Goal: Task Accomplishment & Management: Manage account settings

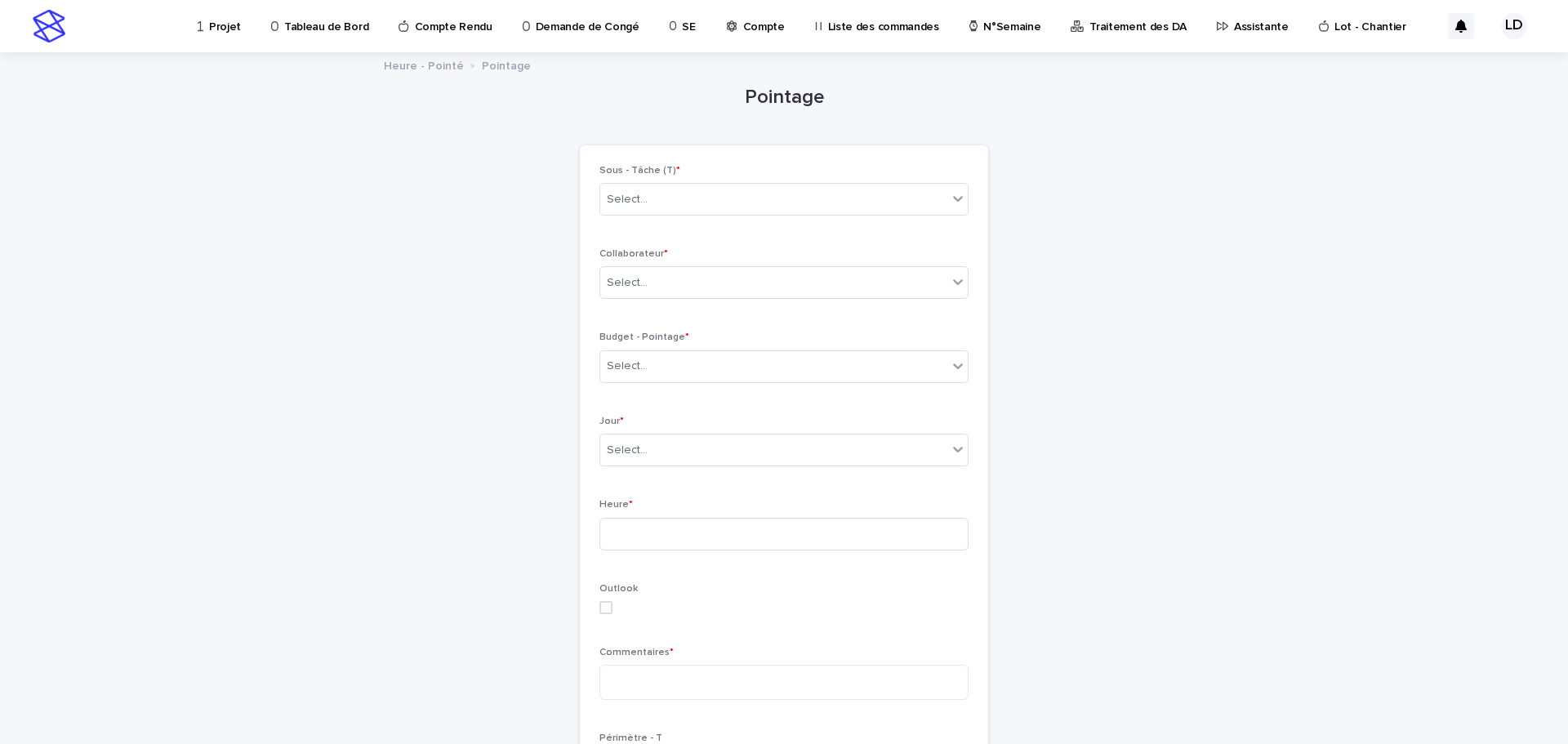
click at [1234, 26] on p "Assistante" at bounding box center [1261, 17] width 54 height 35
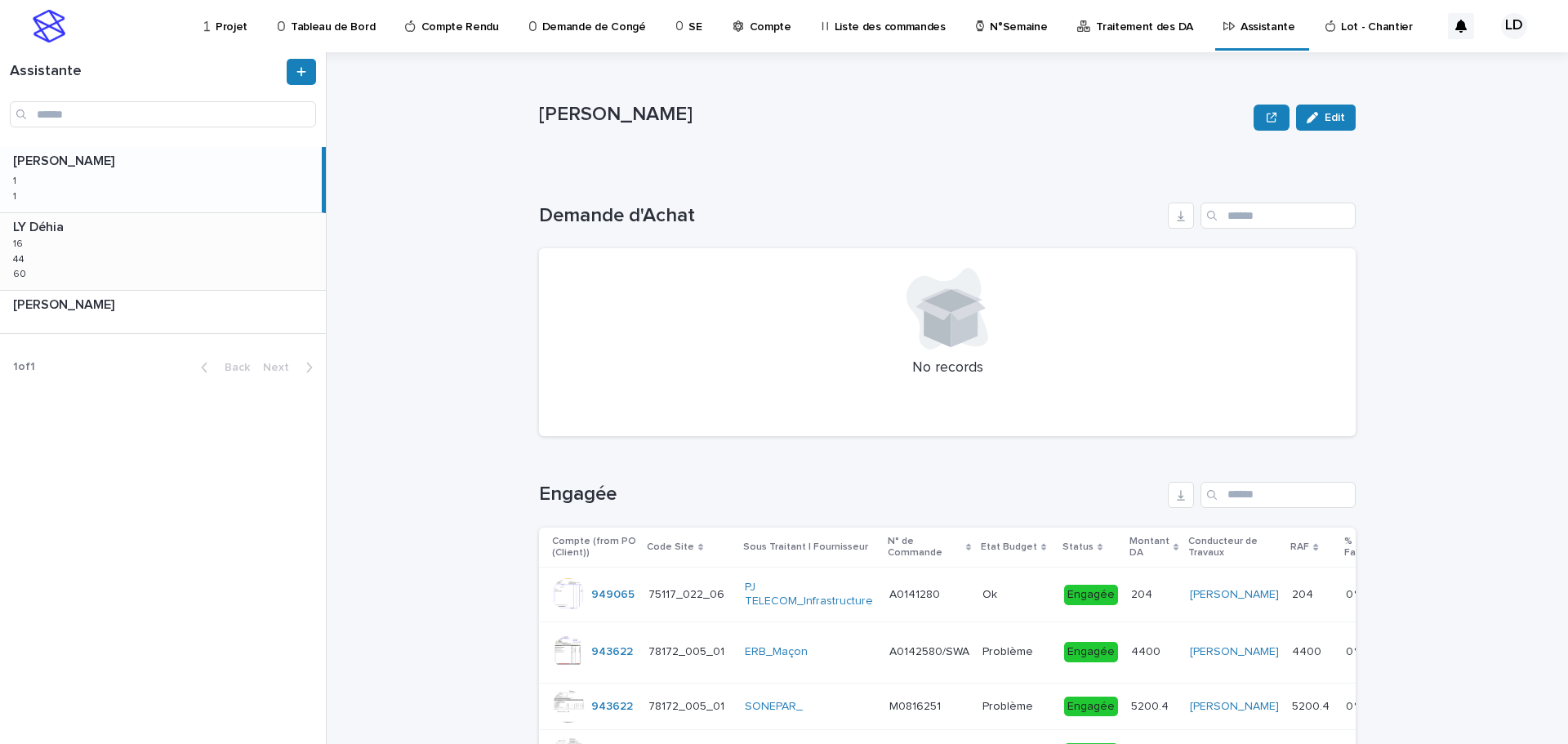
click at [237, 252] on div "LY Déhia LY Déhia 16 16 44 44 60 60" at bounding box center [162, 251] width 326 height 77
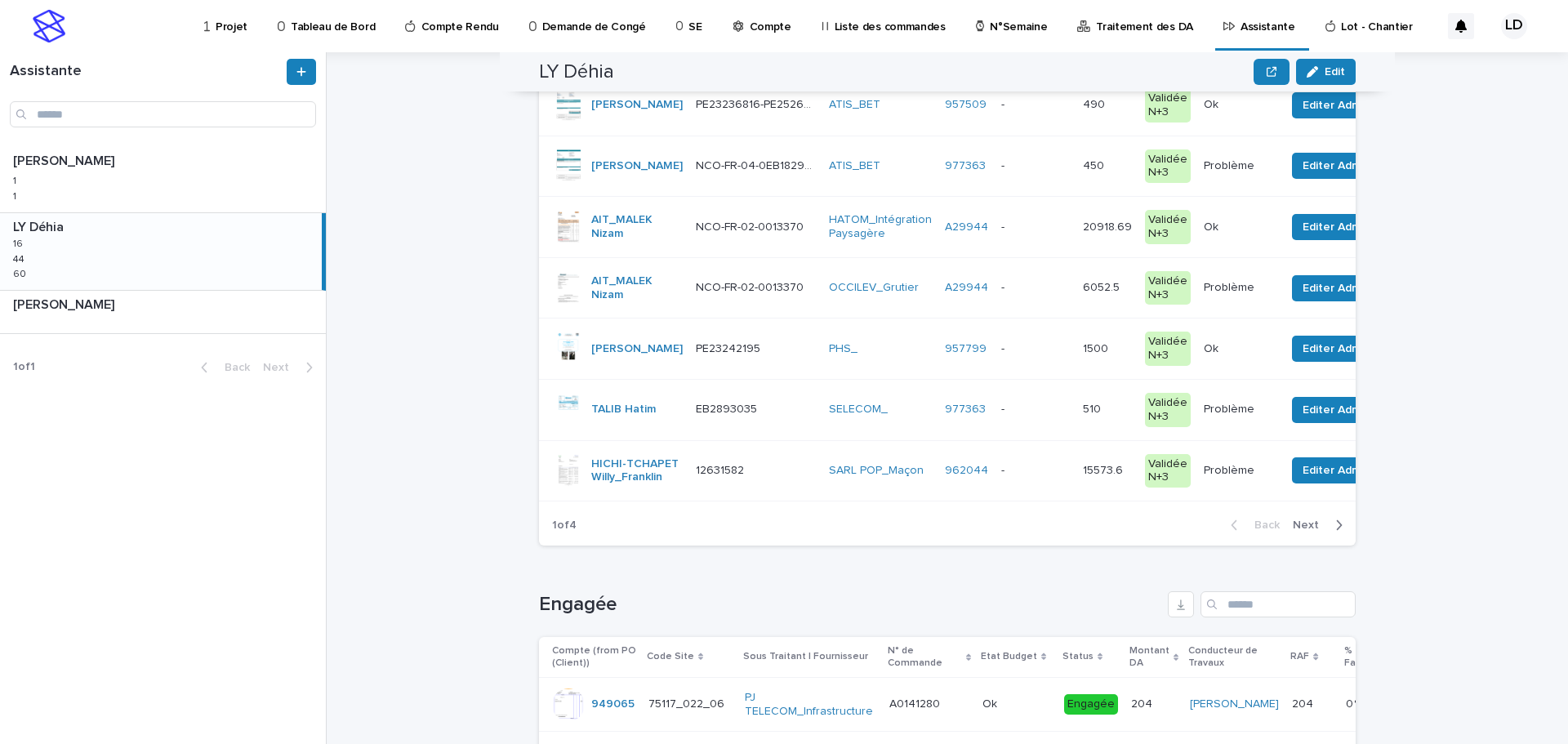
scroll to position [82, 0]
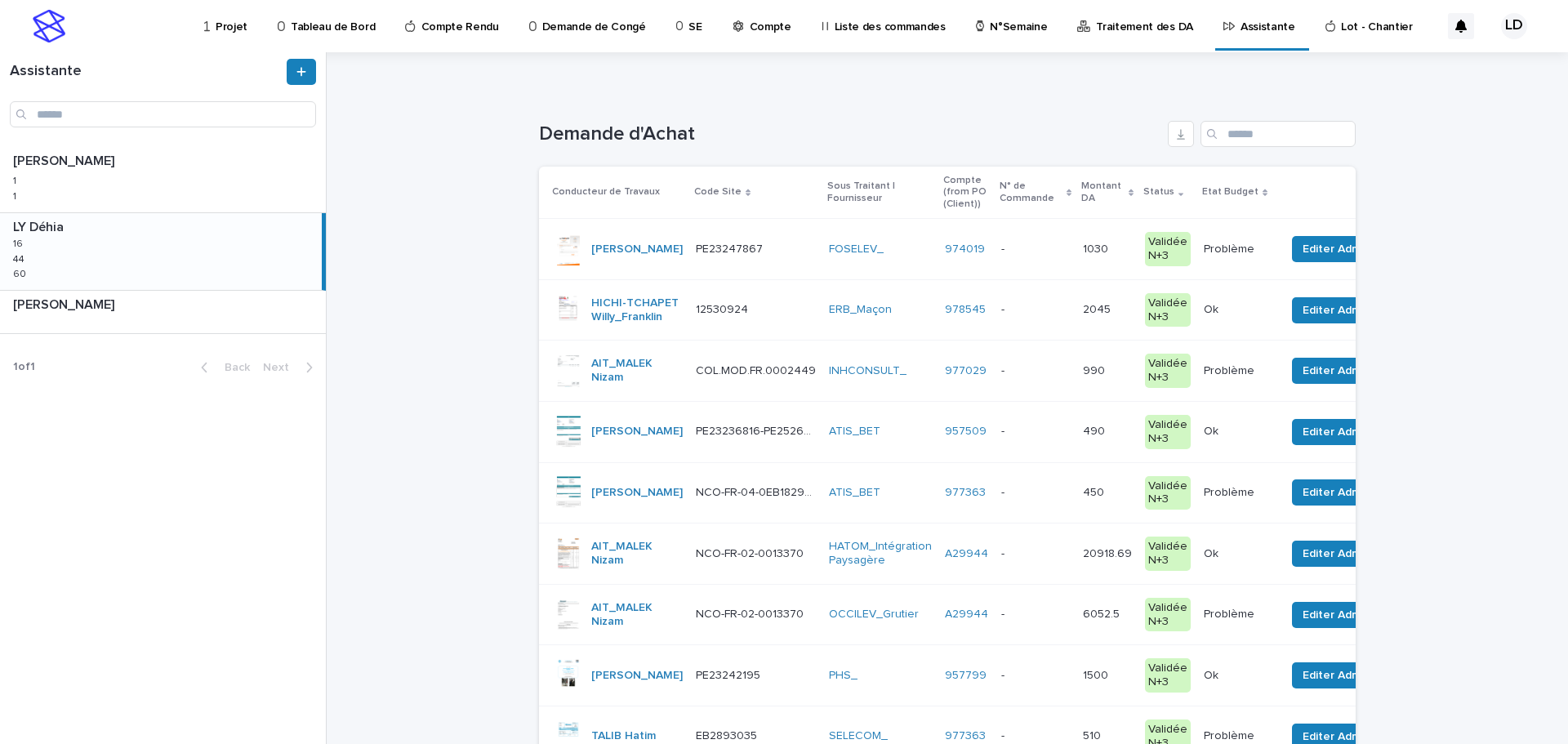
click at [226, 19] on p "Projet" at bounding box center [232, 17] width 32 height 35
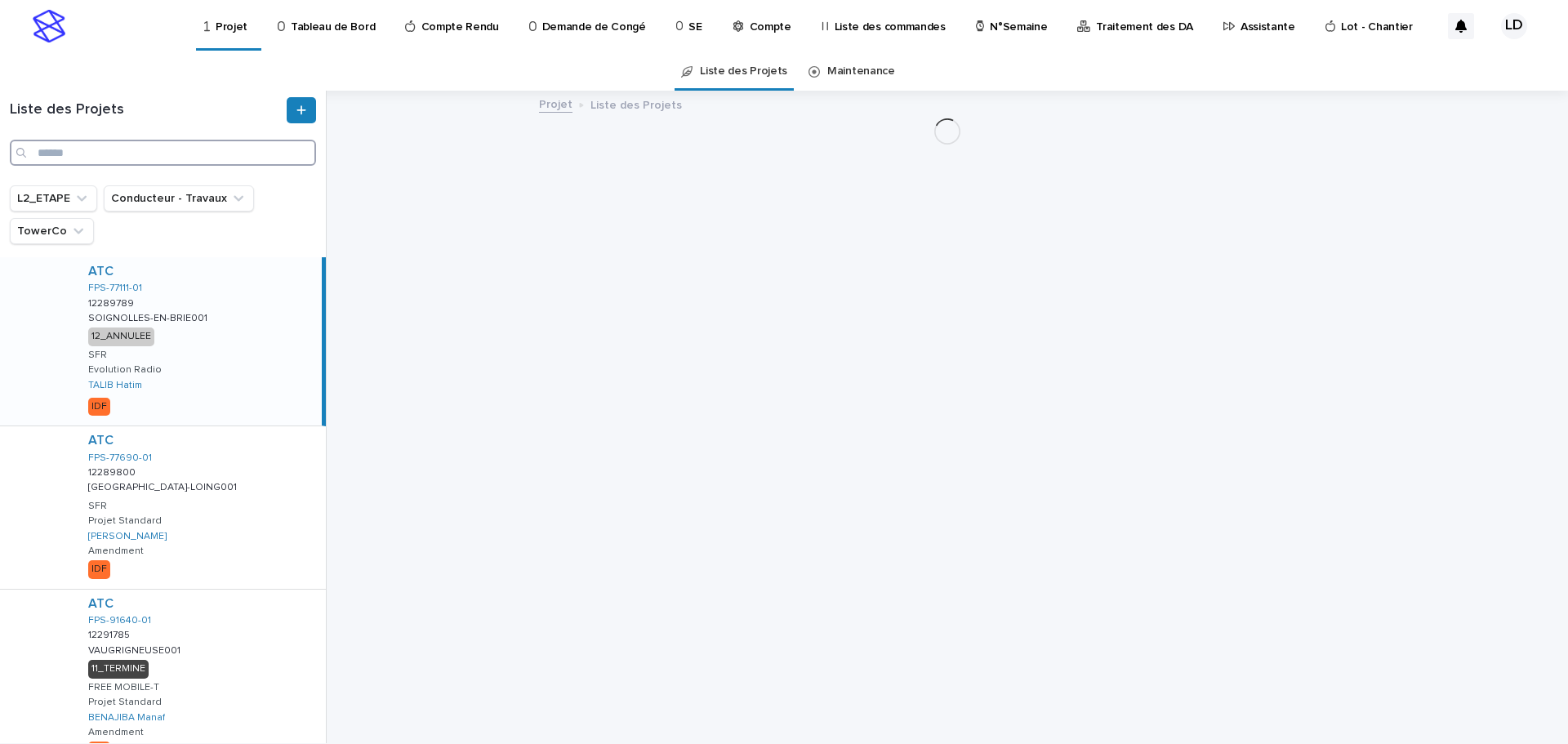
click at [66, 156] on input "Search" at bounding box center [162, 153] width 306 height 26
paste input "**********"
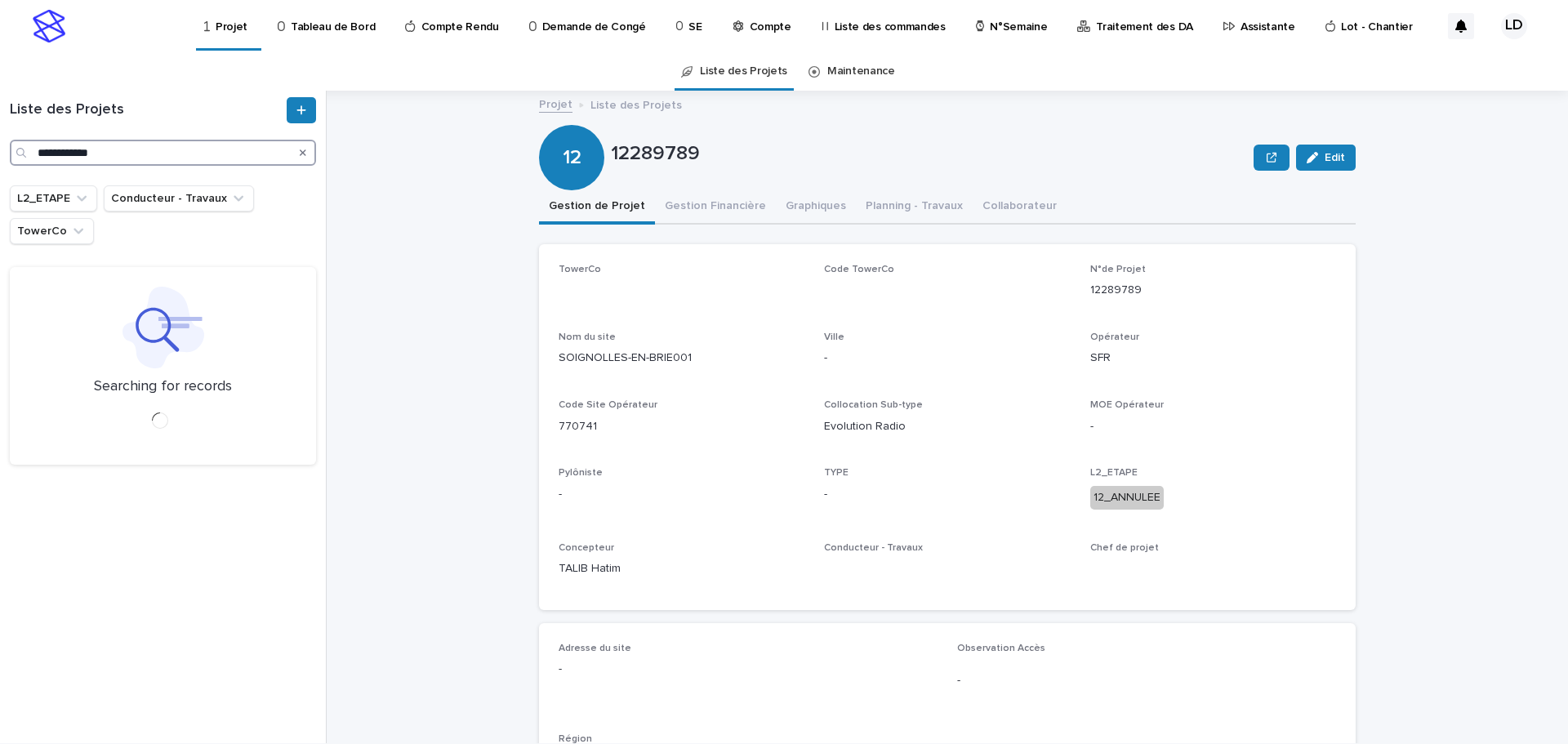
type input "**********"
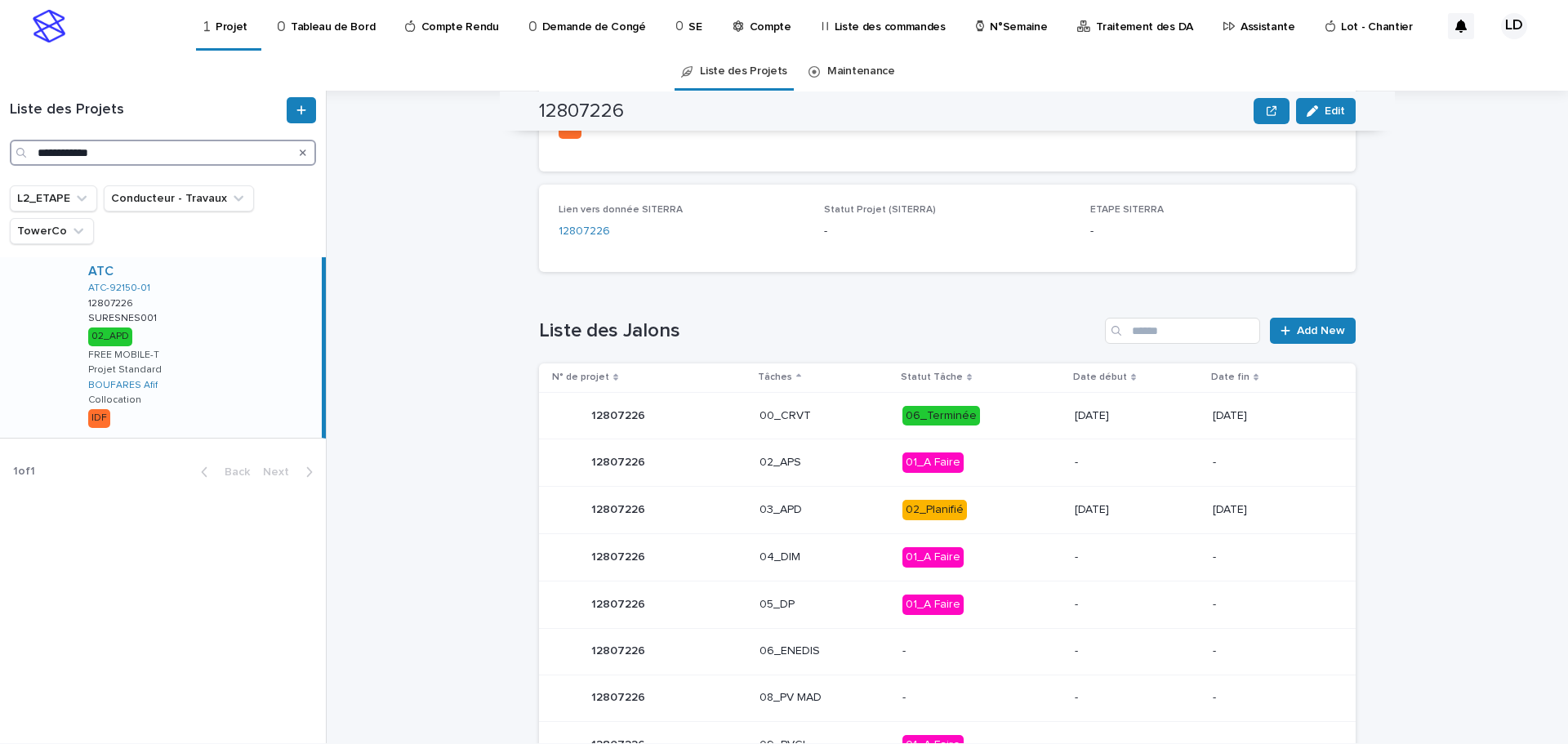
scroll to position [789, 0]
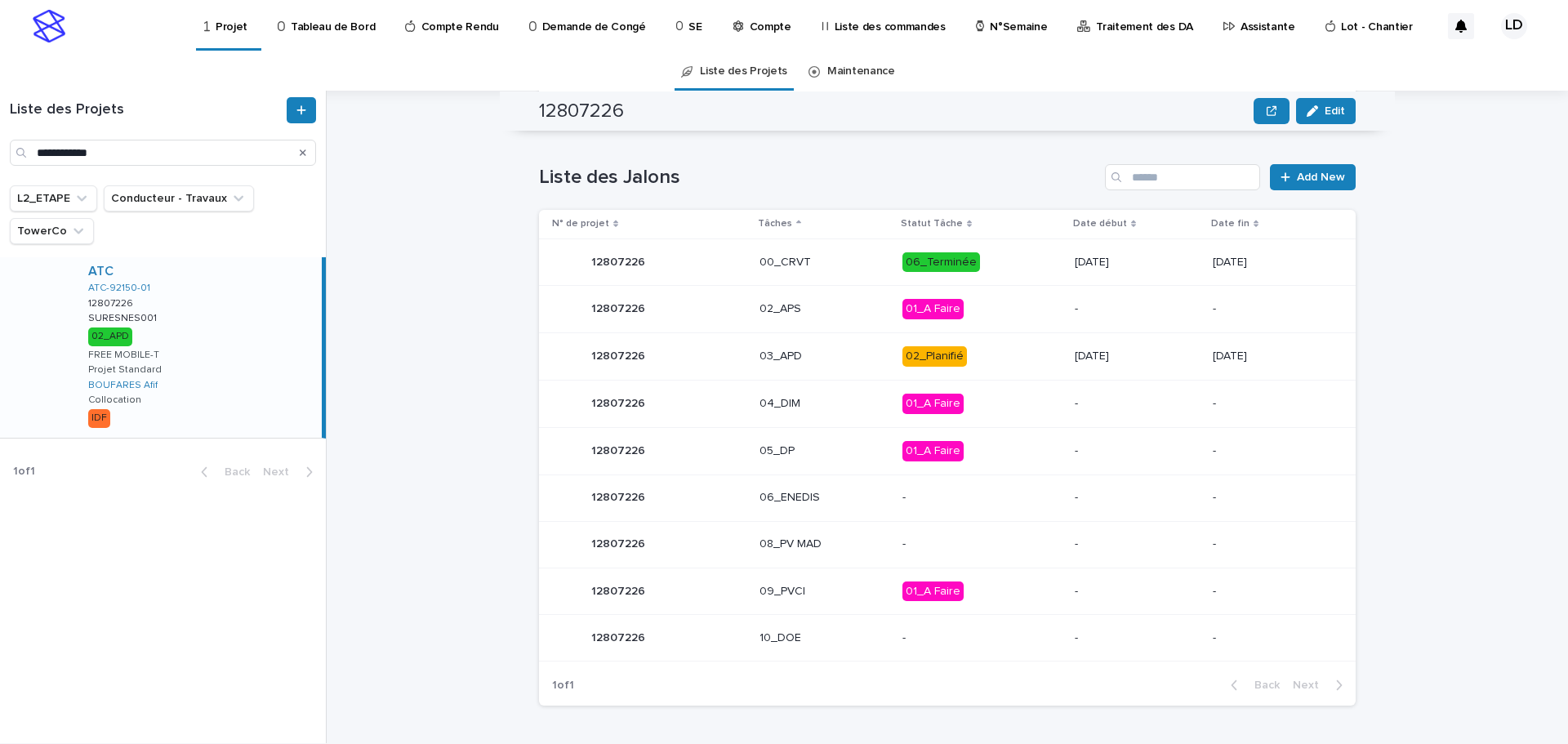
click at [936, 501] on p "-" at bounding box center [982, 497] width 160 height 14
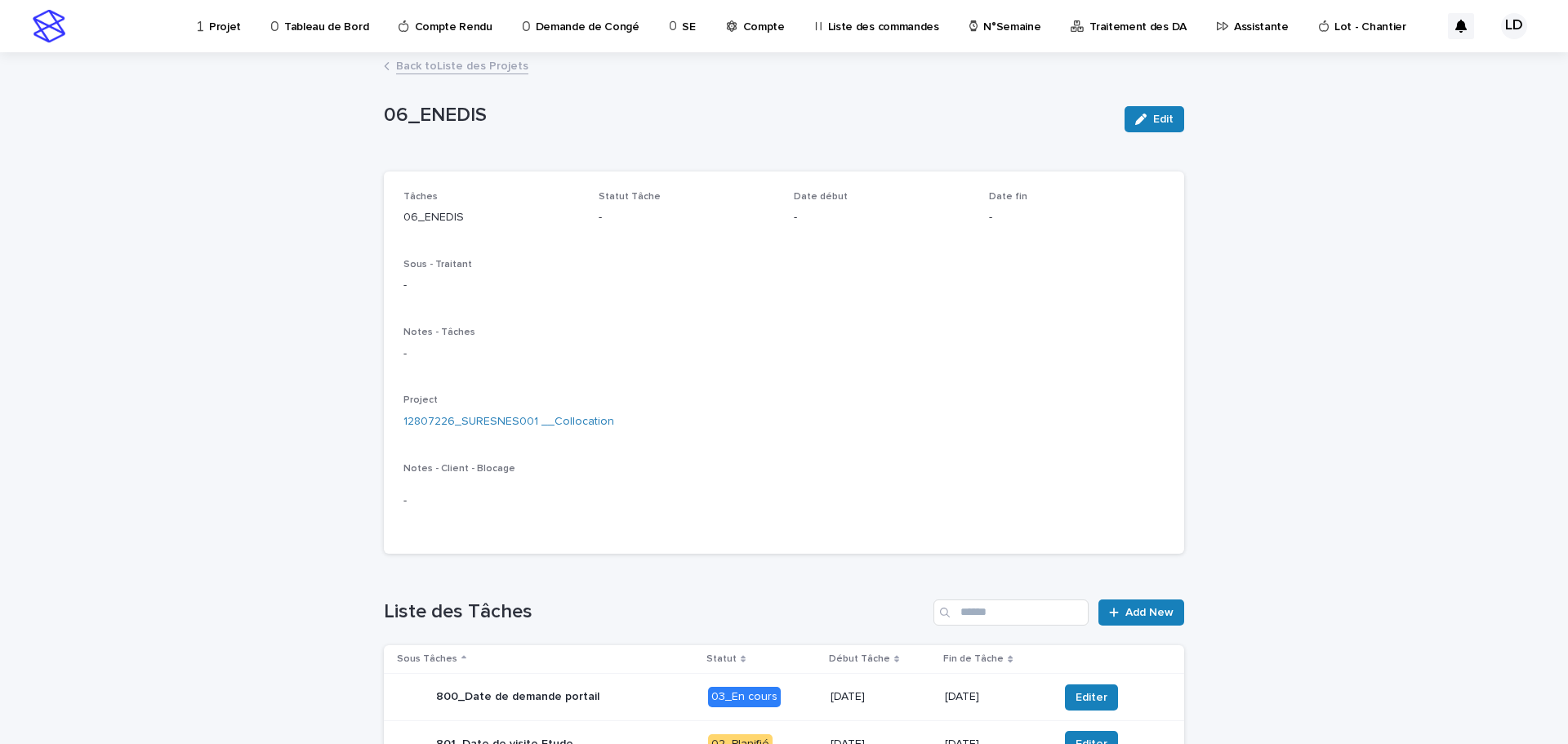
scroll to position [163, 0]
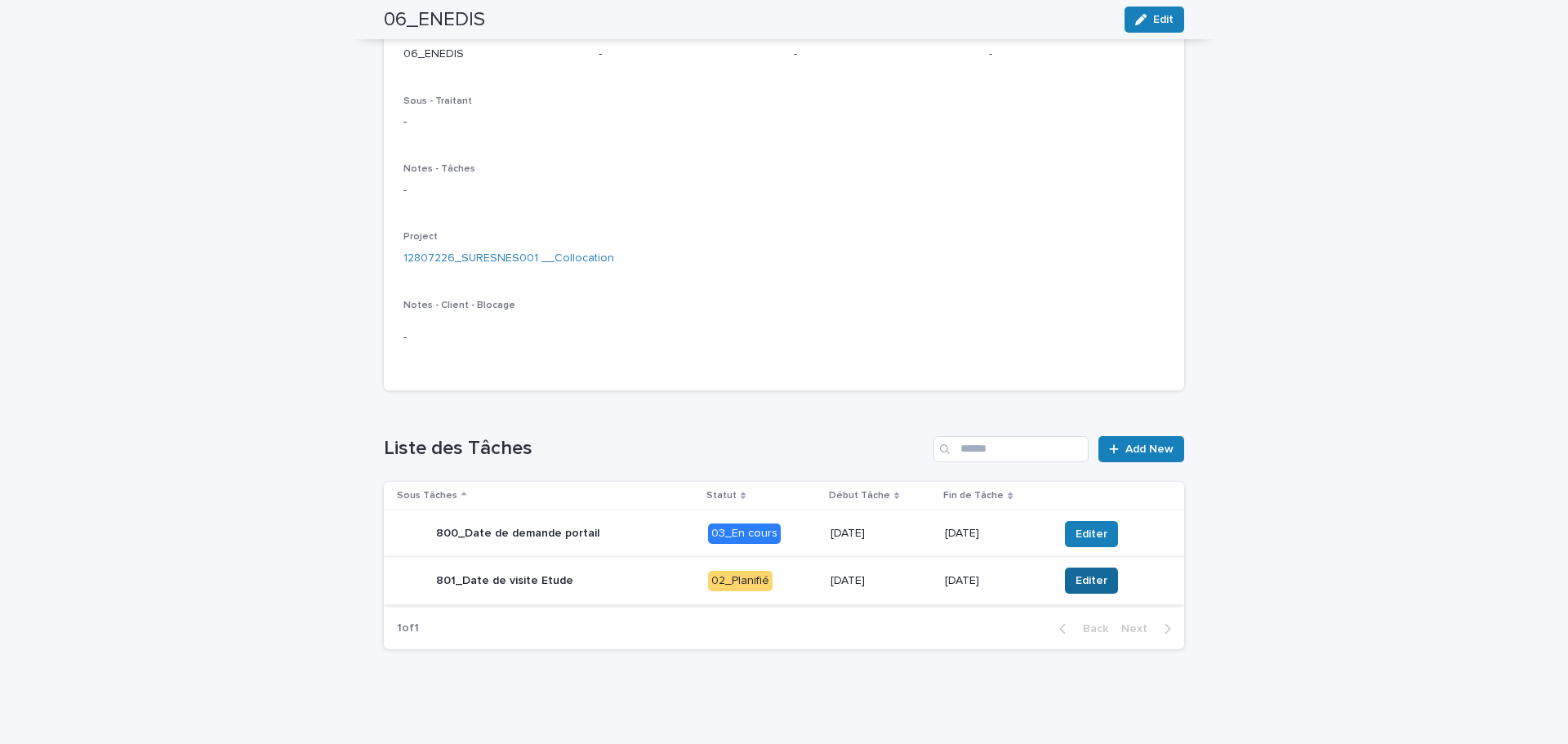
click at [1075, 588] on span "Editer" at bounding box center [1091, 580] width 32 height 16
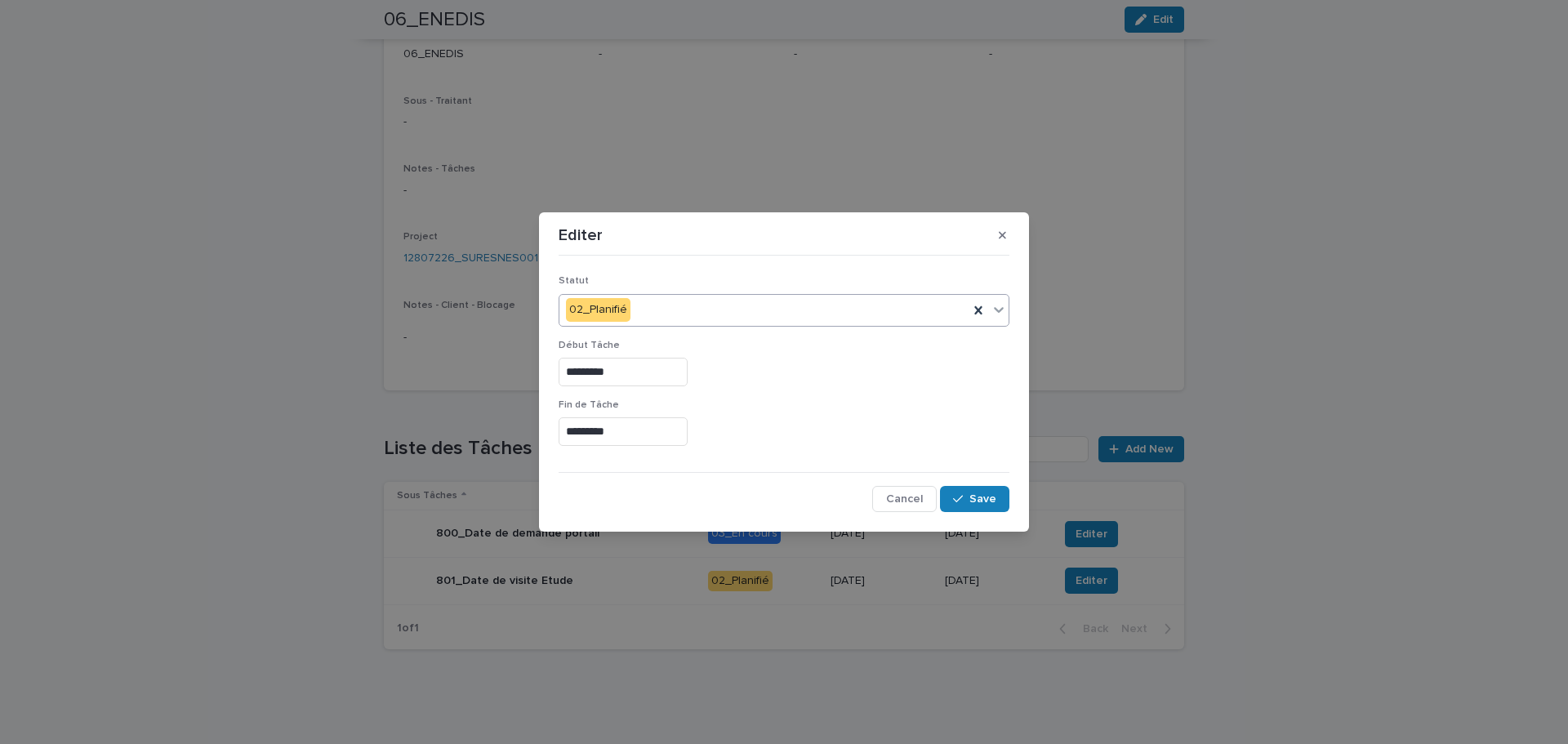
click at [695, 312] on div "02_Planifié" at bounding box center [764, 310] width 409 height 27
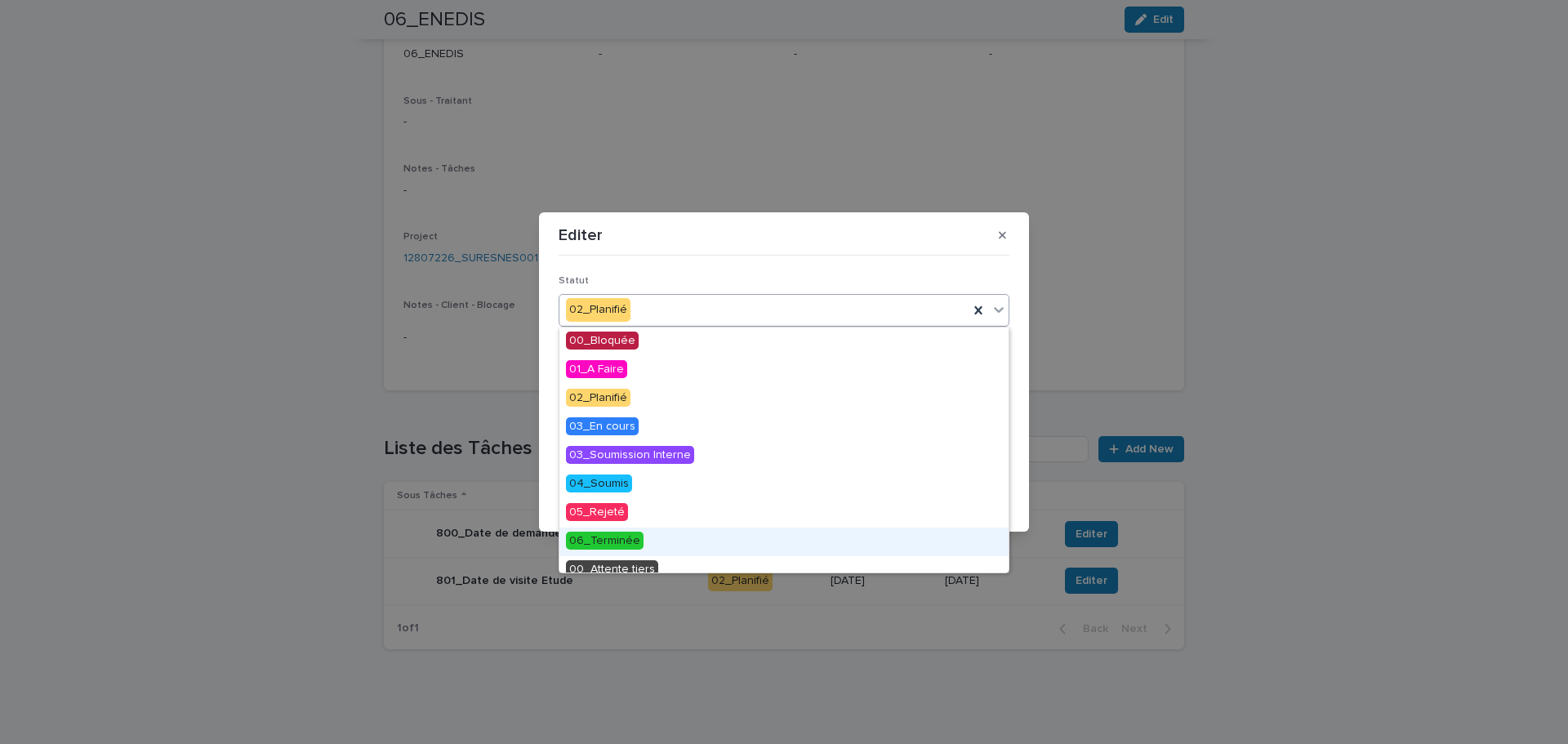
drag, startPoint x: 678, startPoint y: 539, endPoint x: 745, endPoint y: 534, distance: 67.2
click at [677, 539] on div "06_Terminée" at bounding box center [784, 541] width 449 height 28
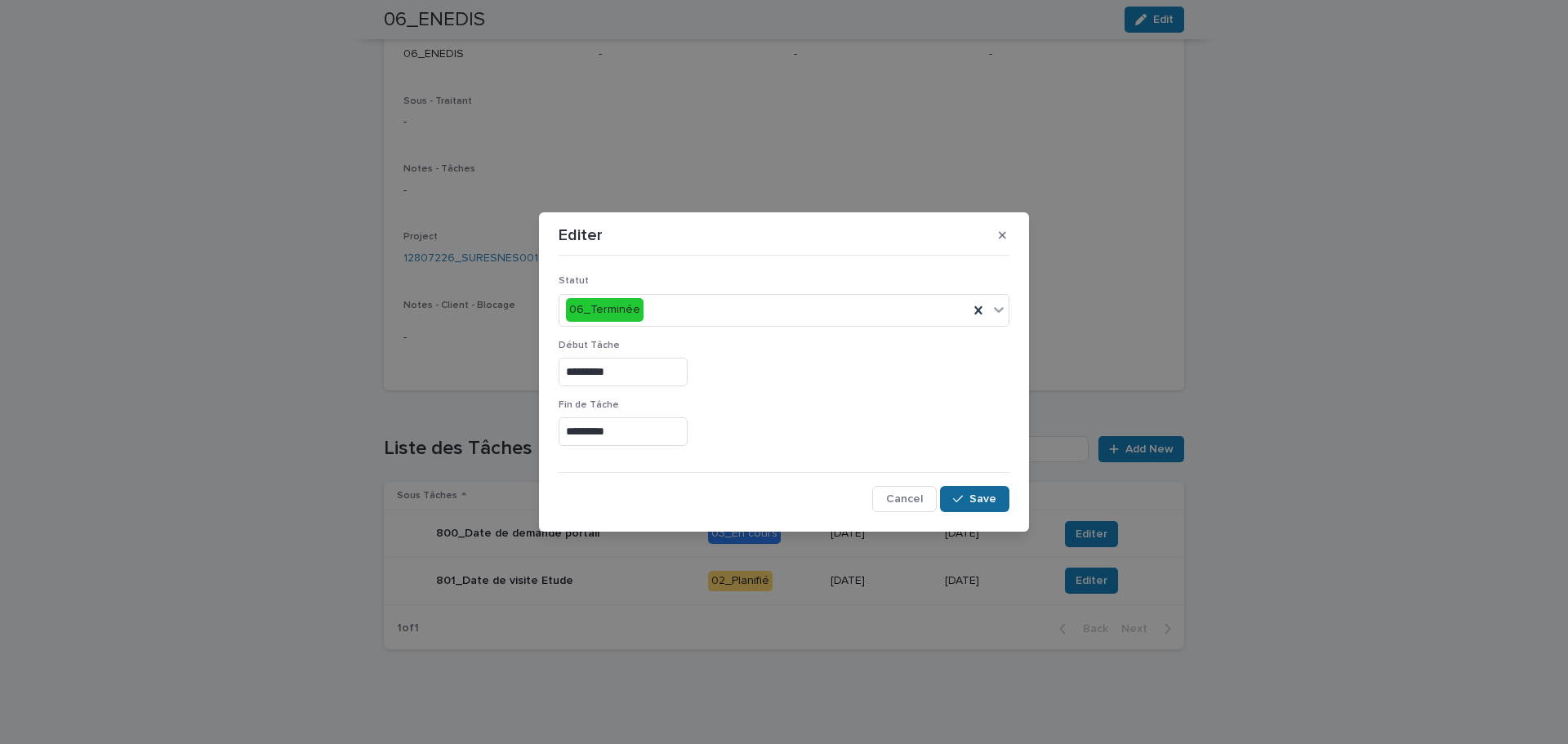
click at [958, 502] on icon "button" at bounding box center [957, 499] width 9 height 11
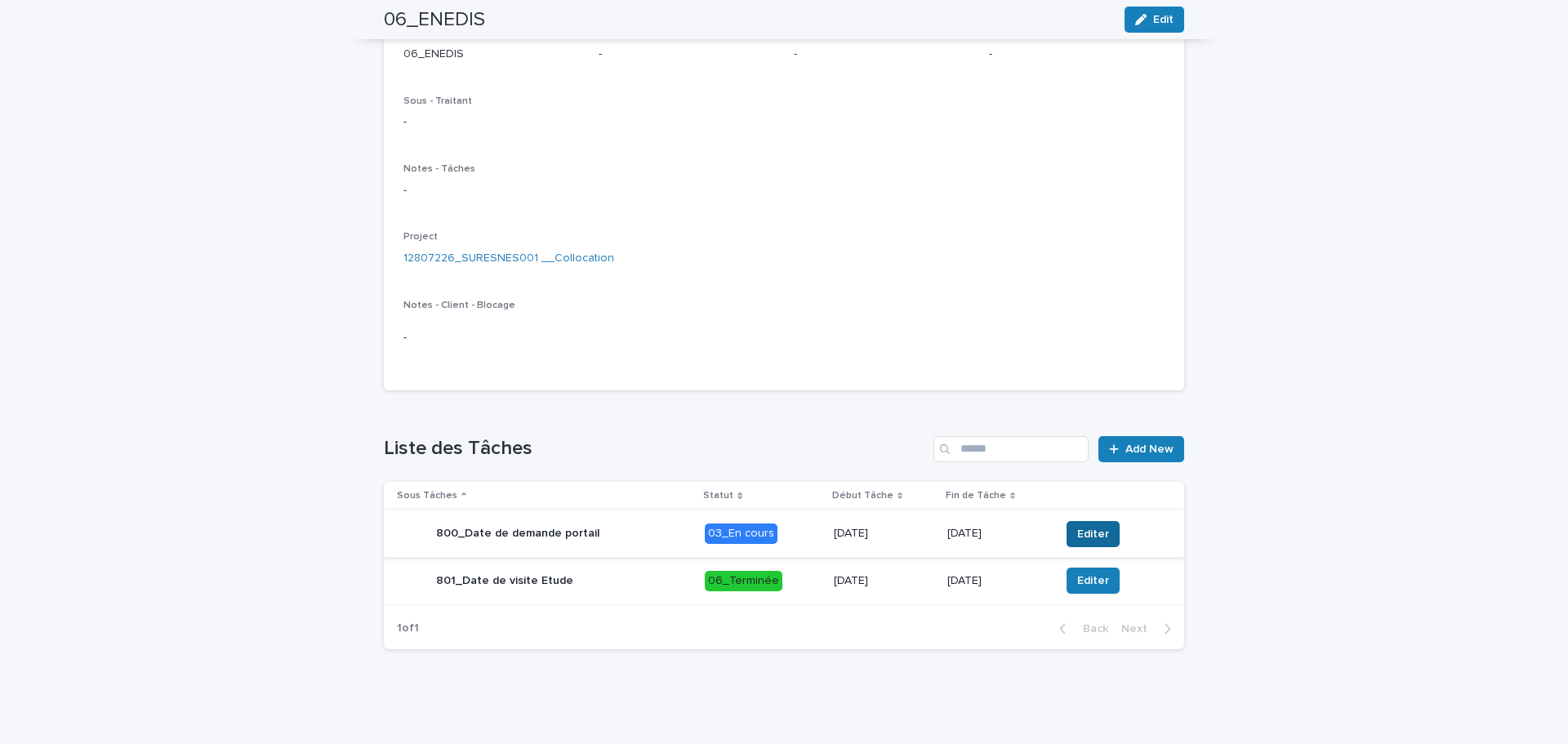
click at [1089, 529] on span "Editer" at bounding box center [1093, 533] width 32 height 16
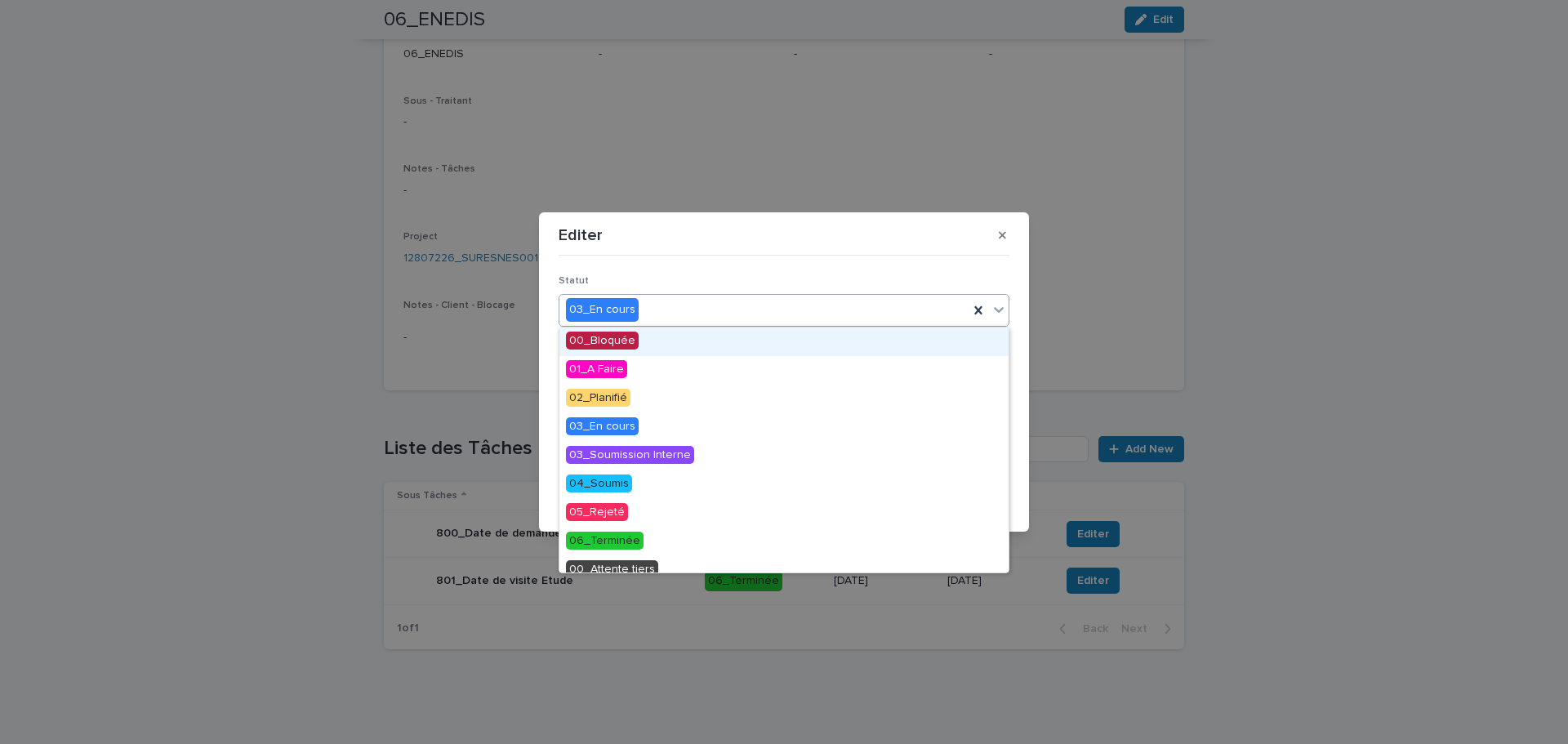
click at [726, 317] on div "03_En cours" at bounding box center [764, 310] width 409 height 27
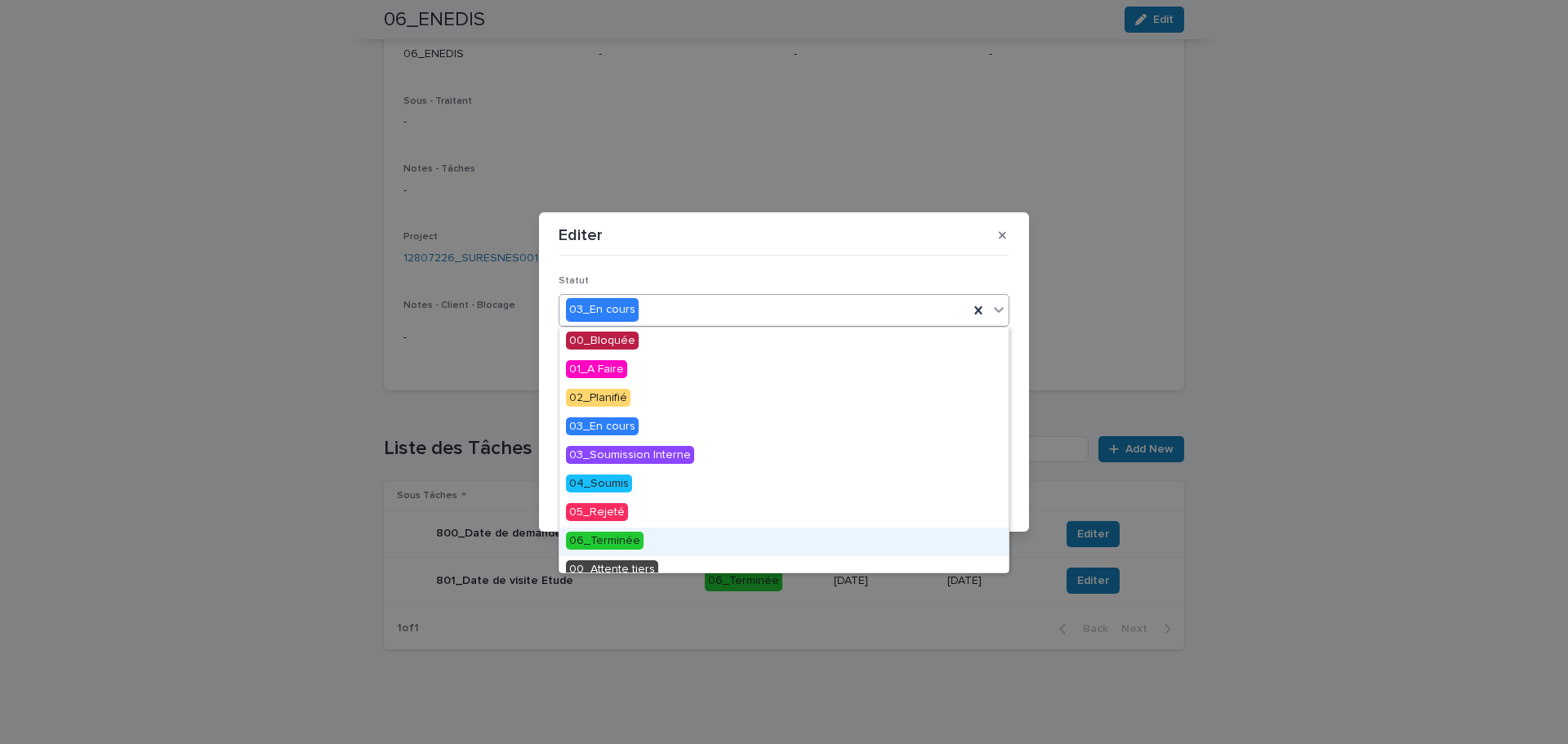
click at [682, 535] on div "06_Terminée" at bounding box center [784, 541] width 449 height 28
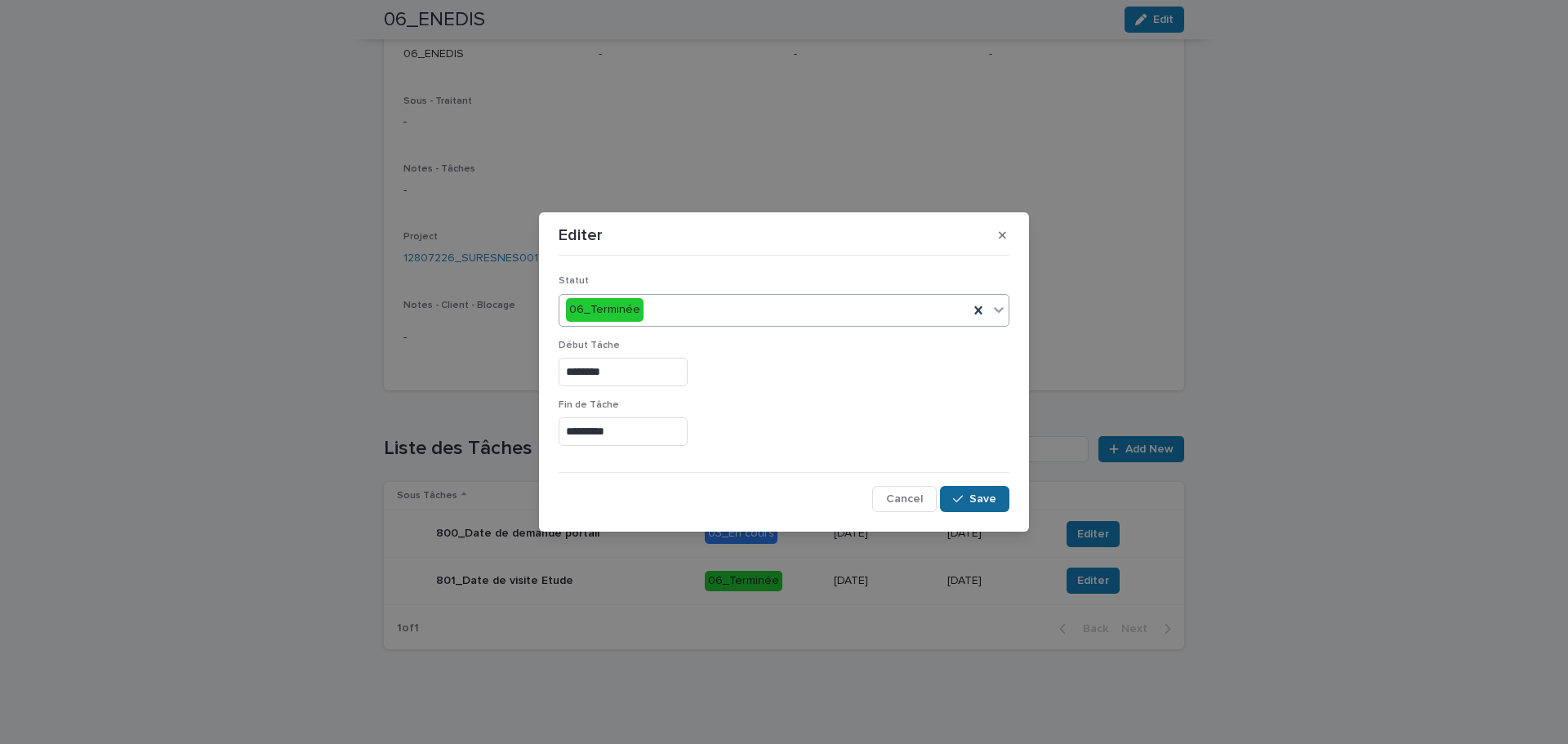
click at [983, 498] on span "Save" at bounding box center [982, 499] width 27 height 11
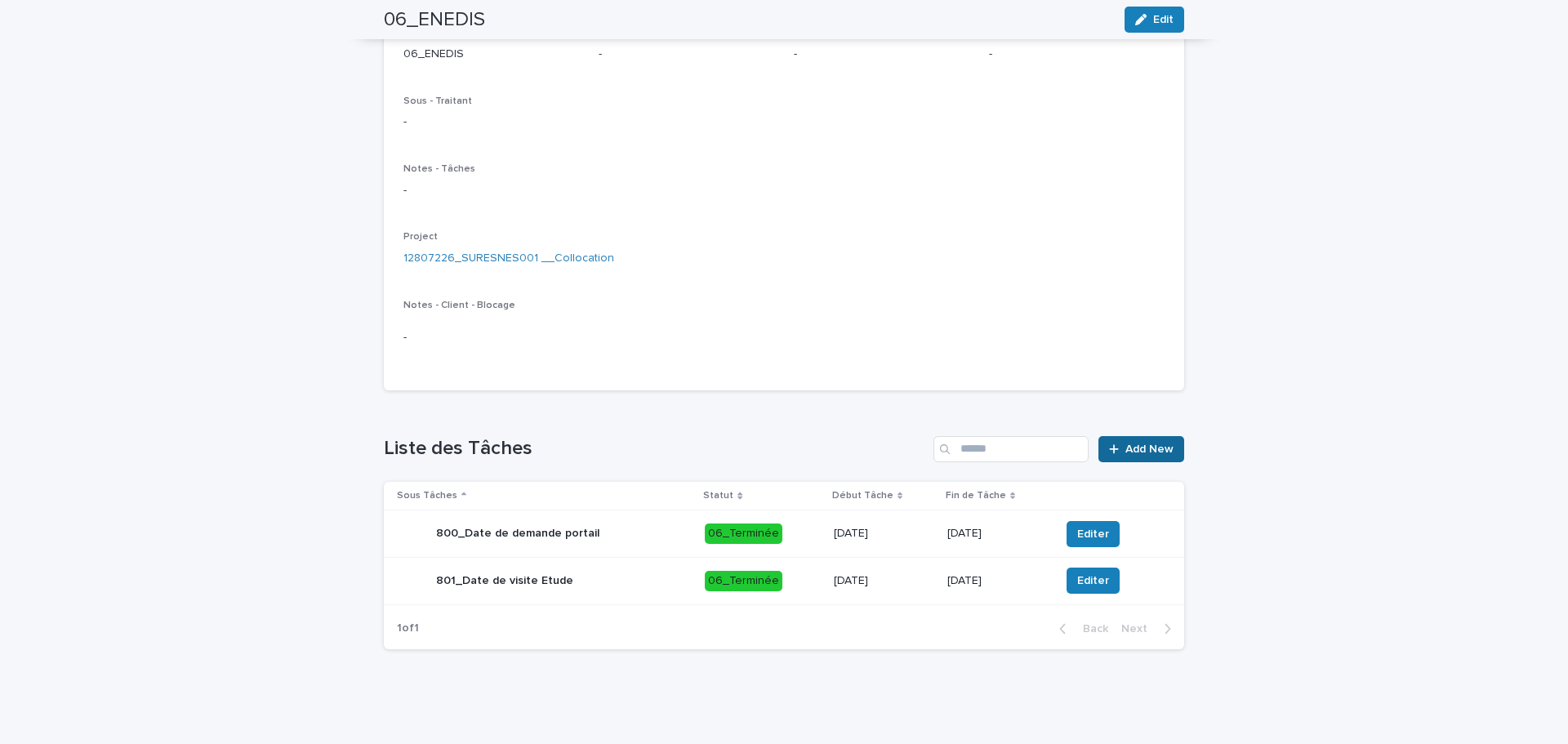
click at [1126, 455] on link "Add New" at bounding box center [1140, 449] width 85 height 26
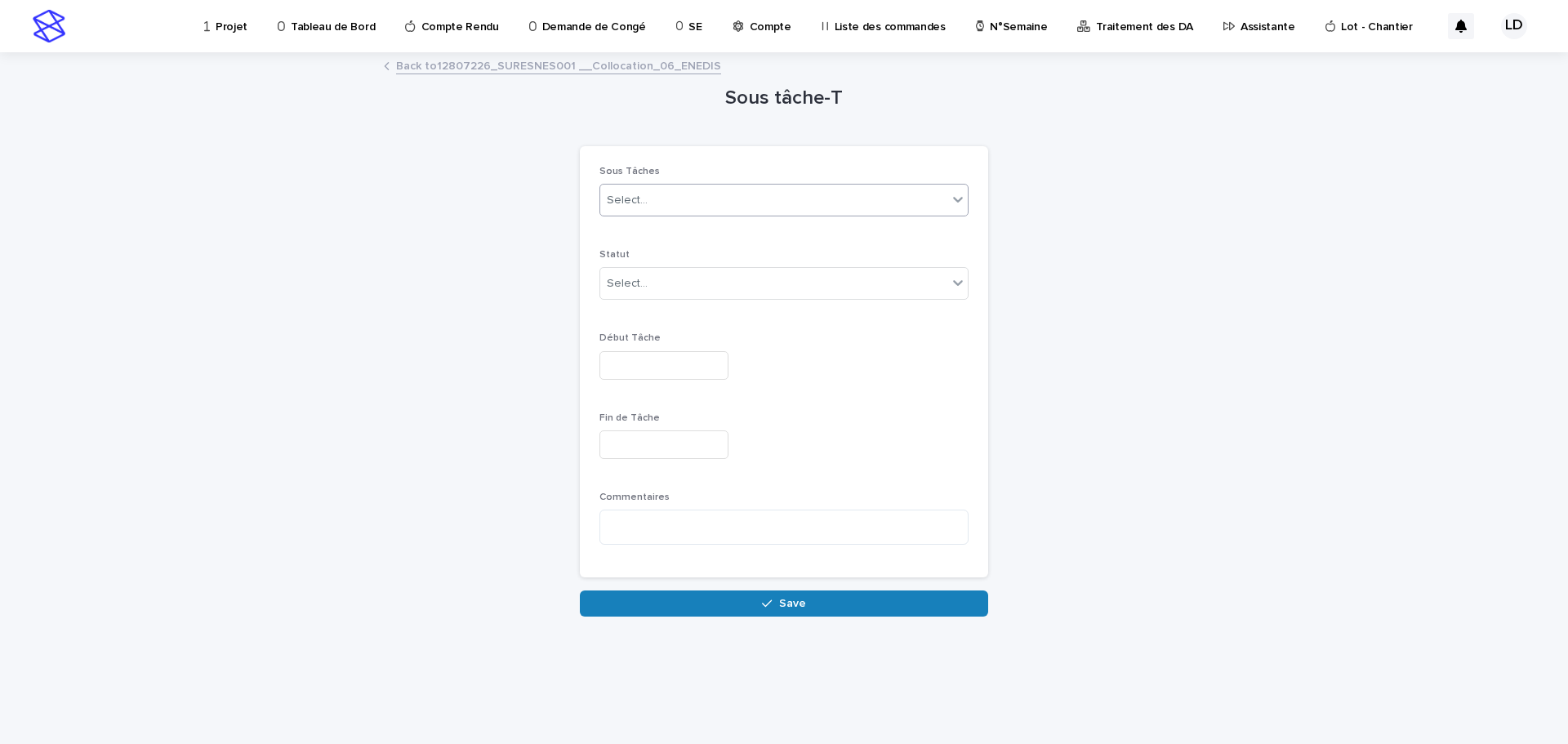
click at [770, 213] on div "Select..." at bounding box center [774, 200] width 347 height 27
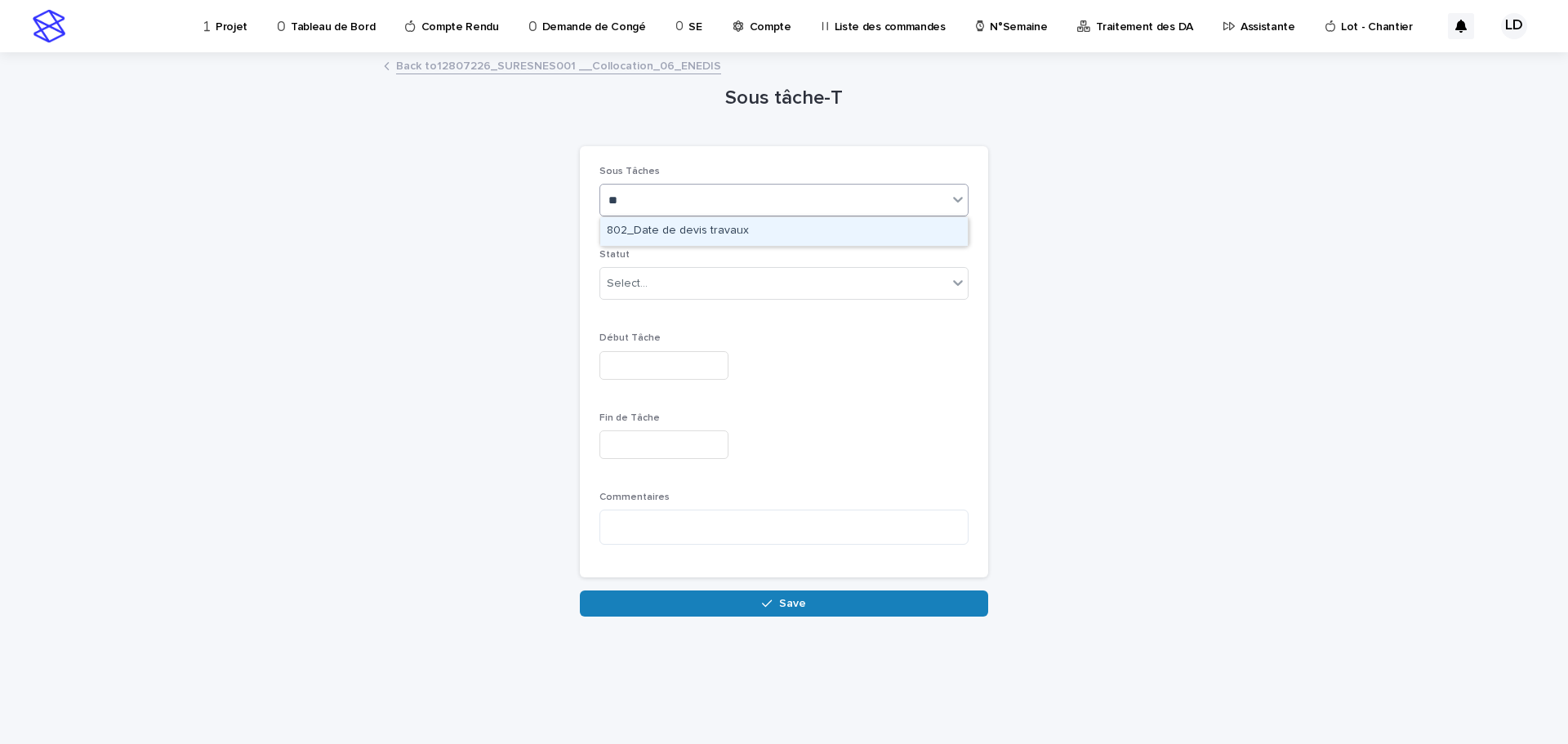
type input "*"
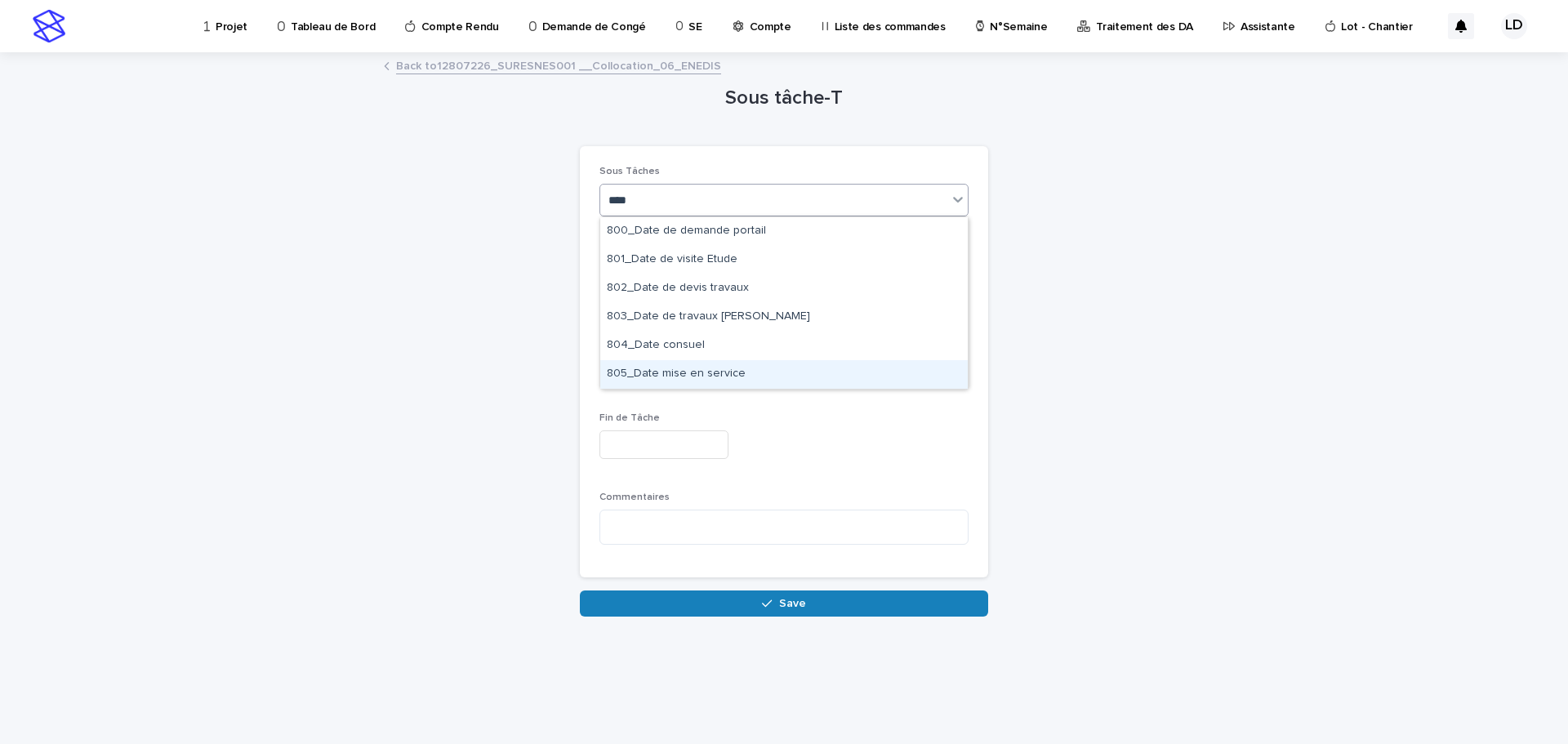
type input "****"
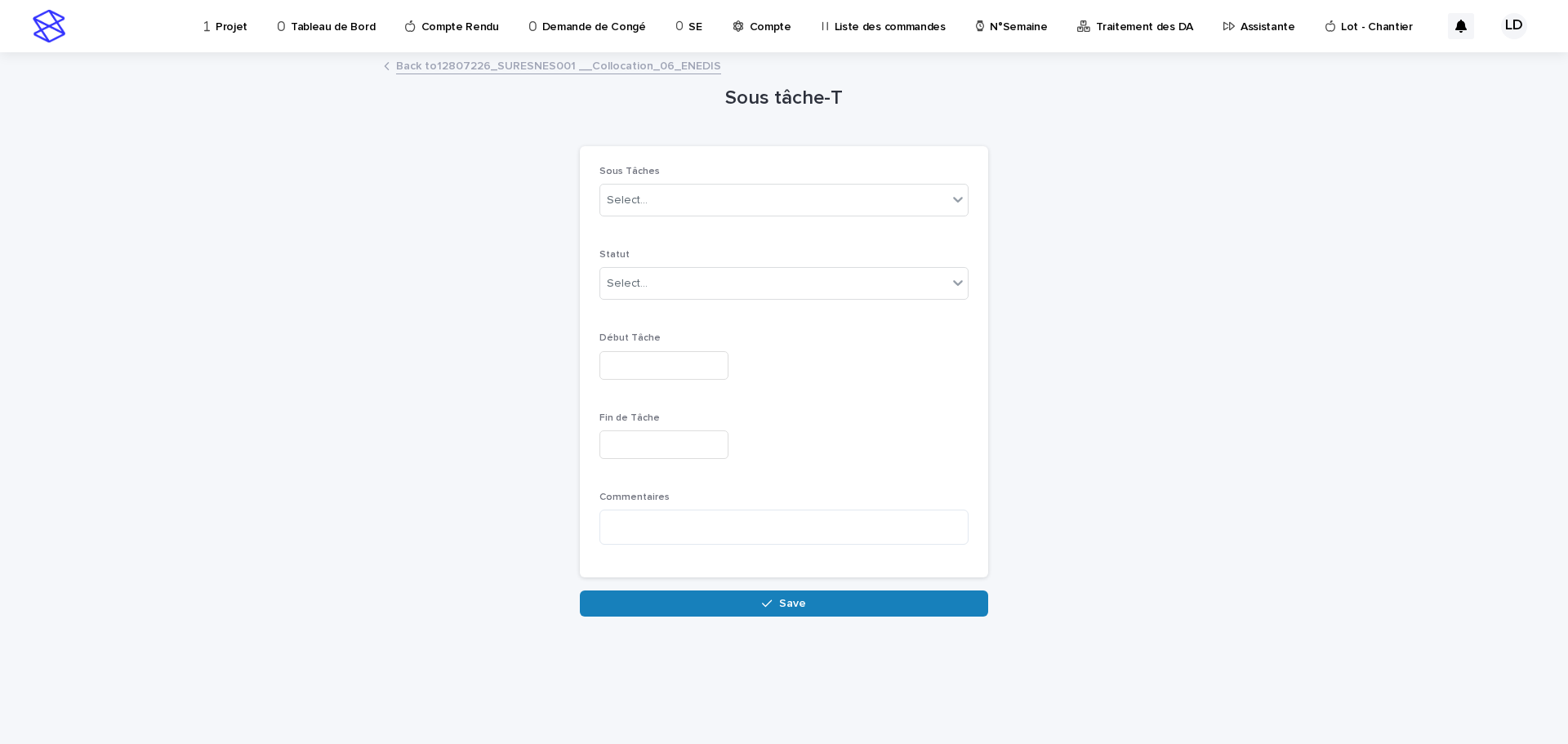
click at [1085, 393] on div "Sous tâche-T Loading... Saving… Loading... Saving… Loading... Saving… Sous Tâch…" at bounding box center [784, 335] width 800 height 563
click at [570, 69] on link "Back to 12807226_SURESNES001 __Collocation_06_ENEDIS" at bounding box center [558, 65] width 325 height 19
